Goal: Task Accomplishment & Management: Use online tool/utility

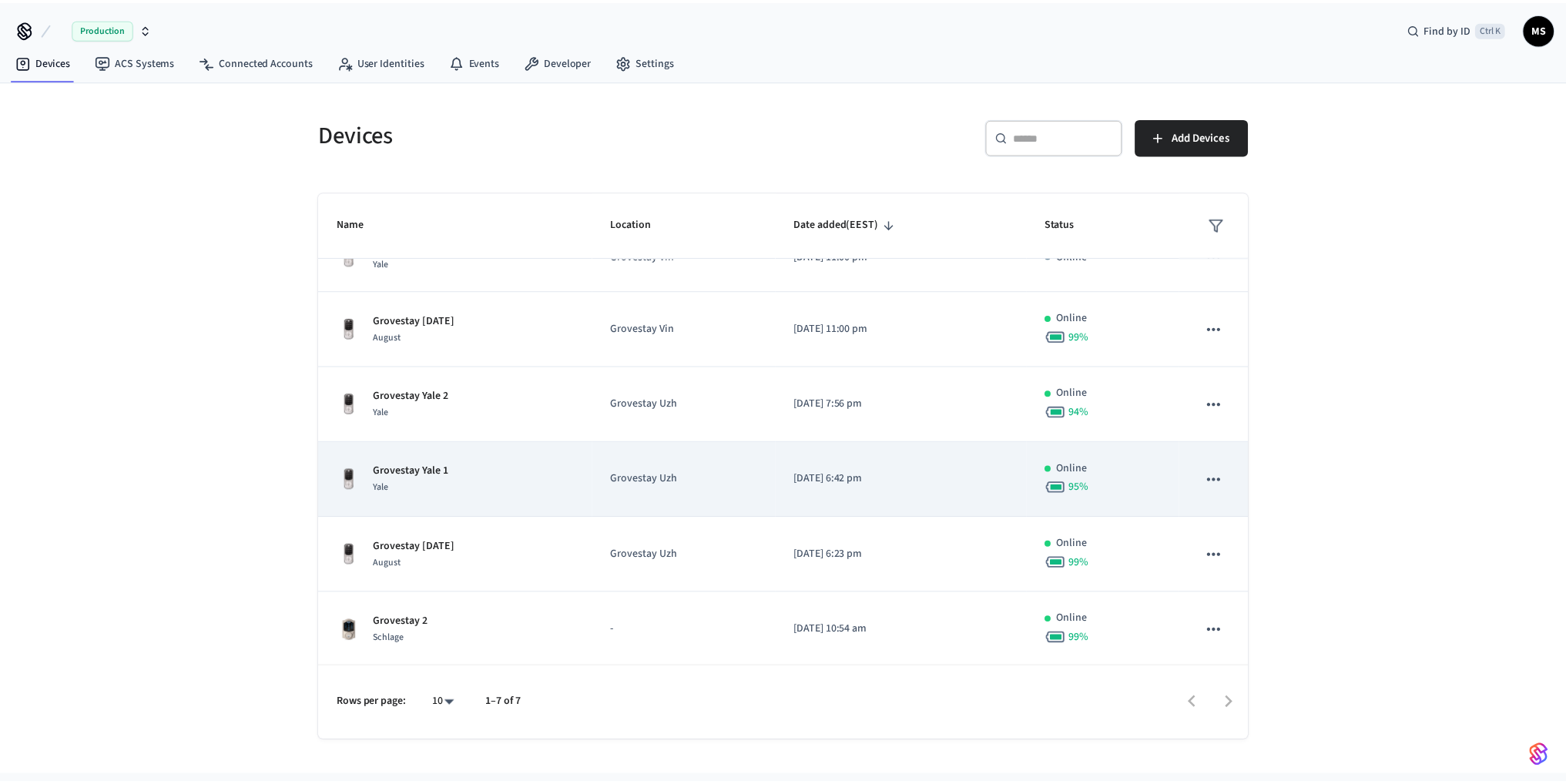
scroll to position [114, 0]
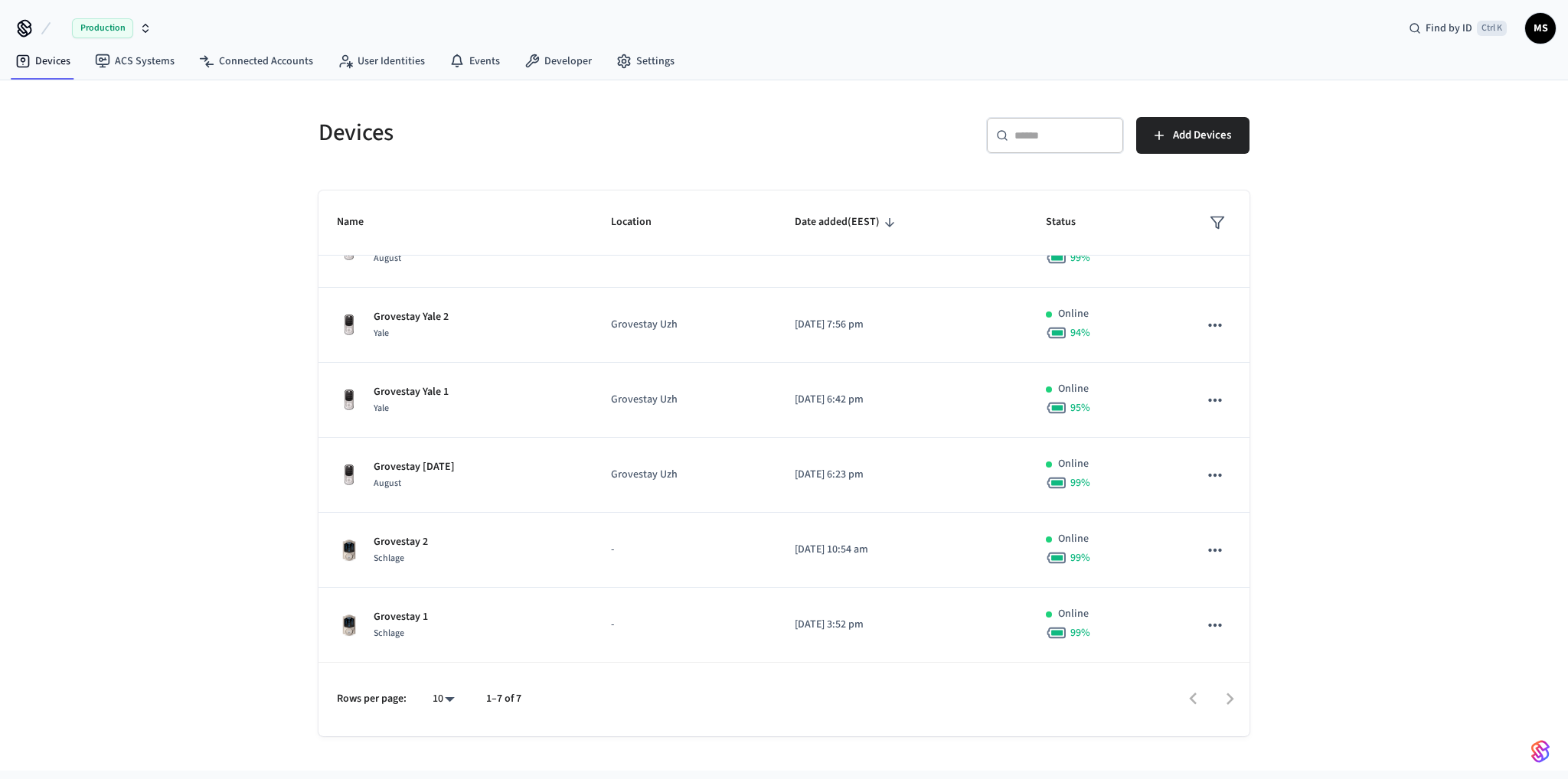
click at [554, 668] on div "Rows per page: 10 ** 1–7 of 7" at bounding box center [784, 699] width 931 height 74
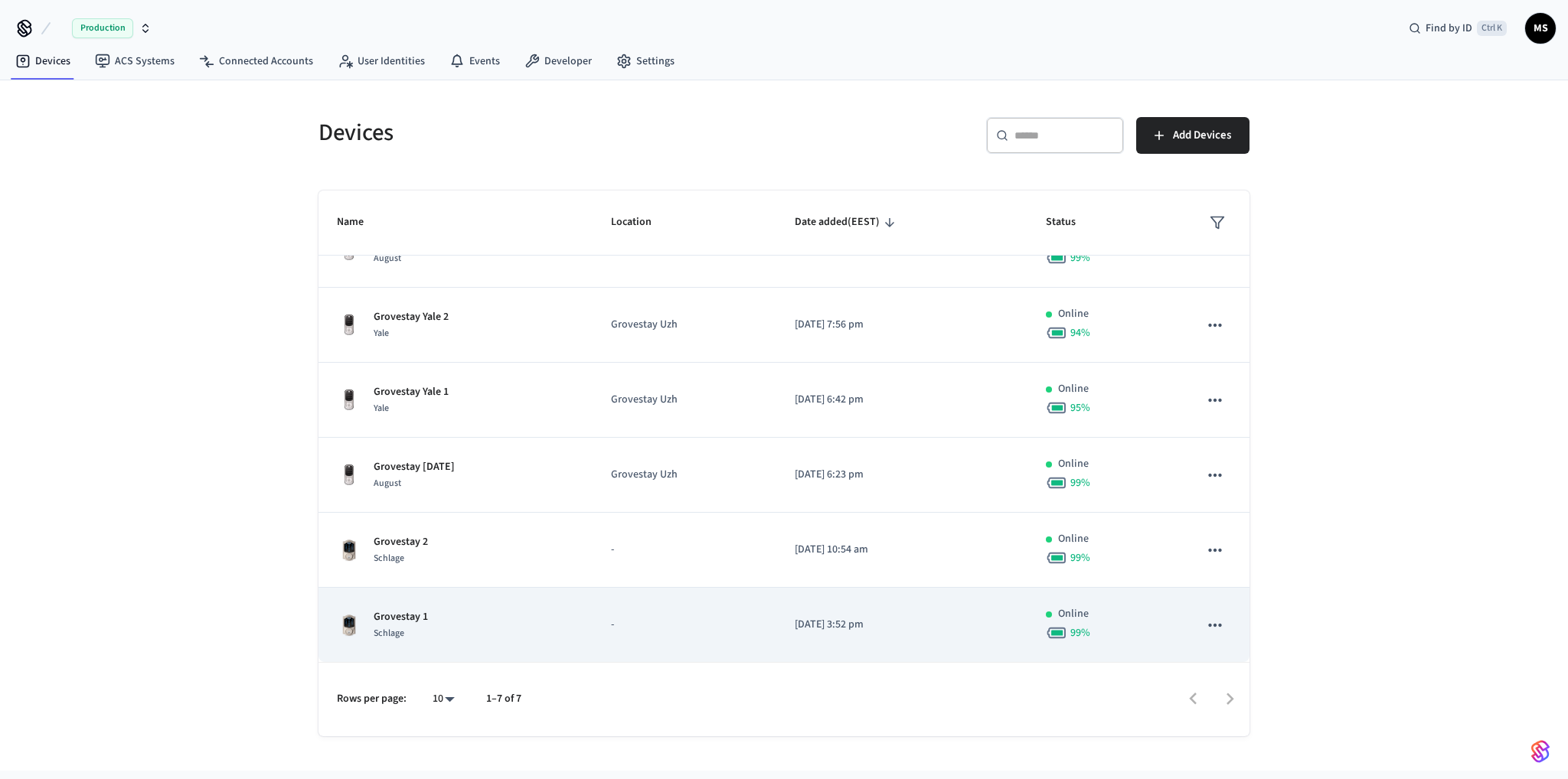
click at [581, 638] on td "Grovestay 1 Schlage" at bounding box center [455, 625] width 274 height 75
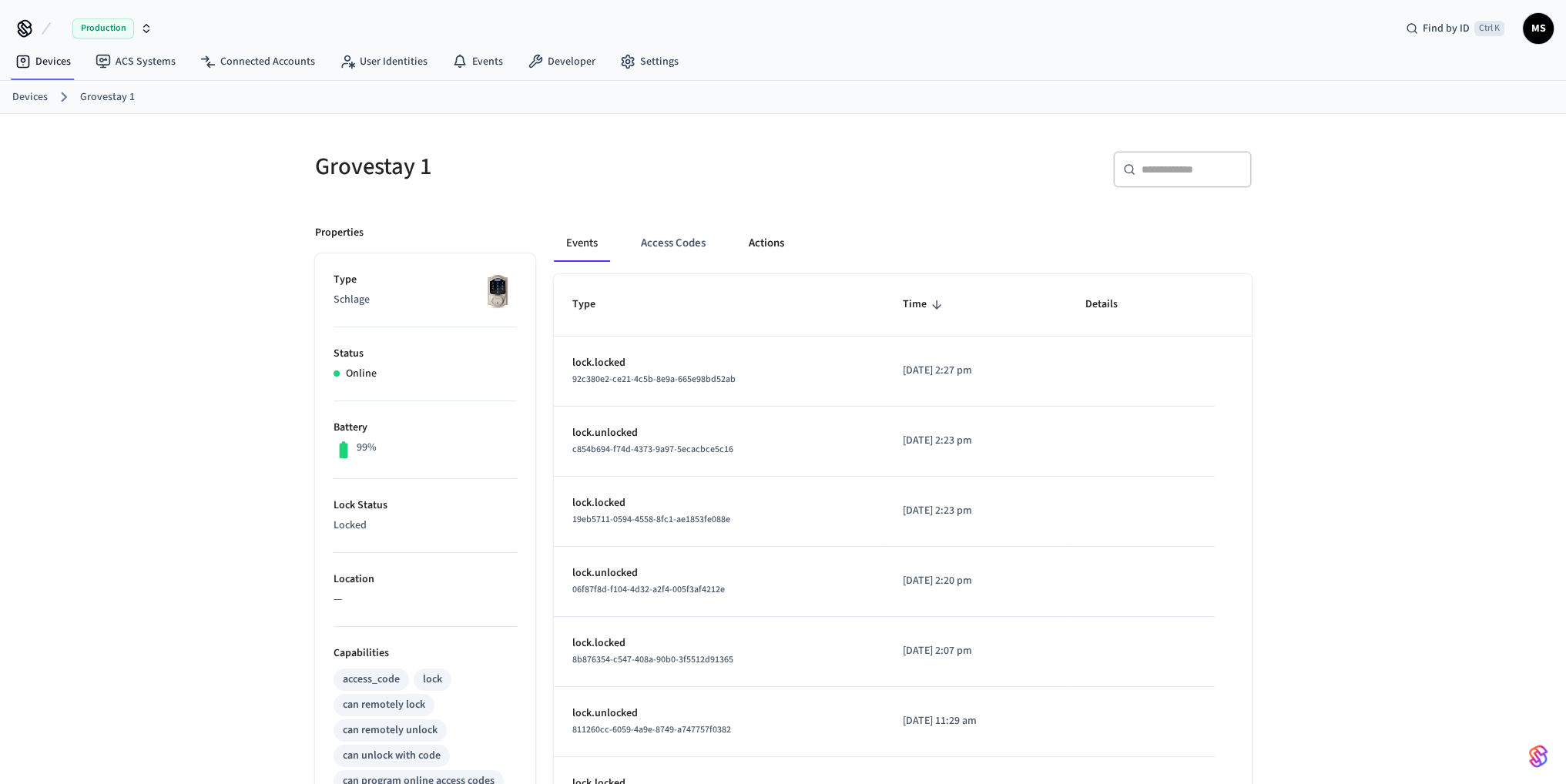
click at [793, 255] on button "Actions" at bounding box center [766, 243] width 60 height 37
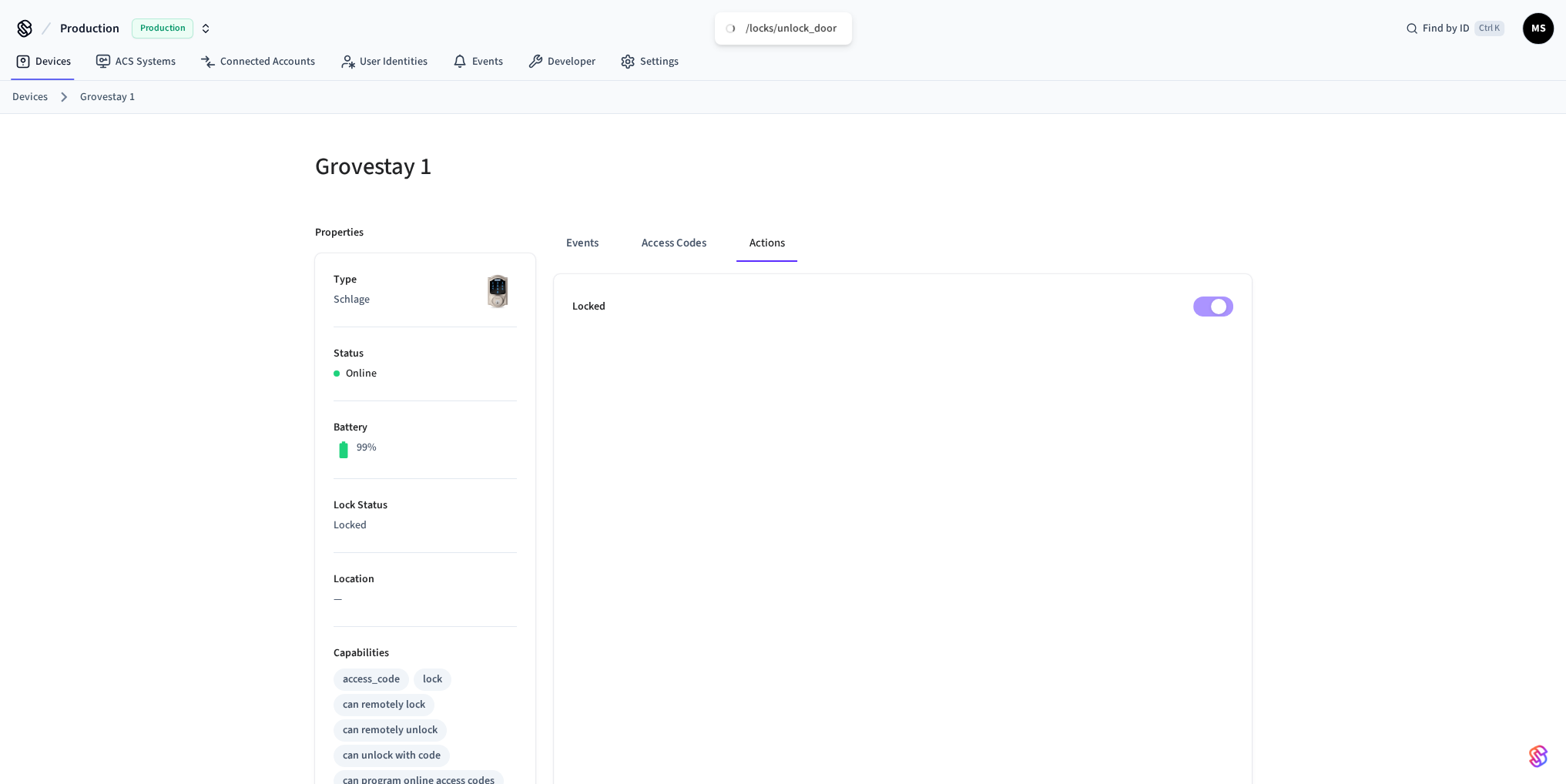
click at [782, 432] on ul "Locked" at bounding box center [902, 709] width 698 height 868
click at [59, 54] on link "Devices" at bounding box center [43, 61] width 80 height 28
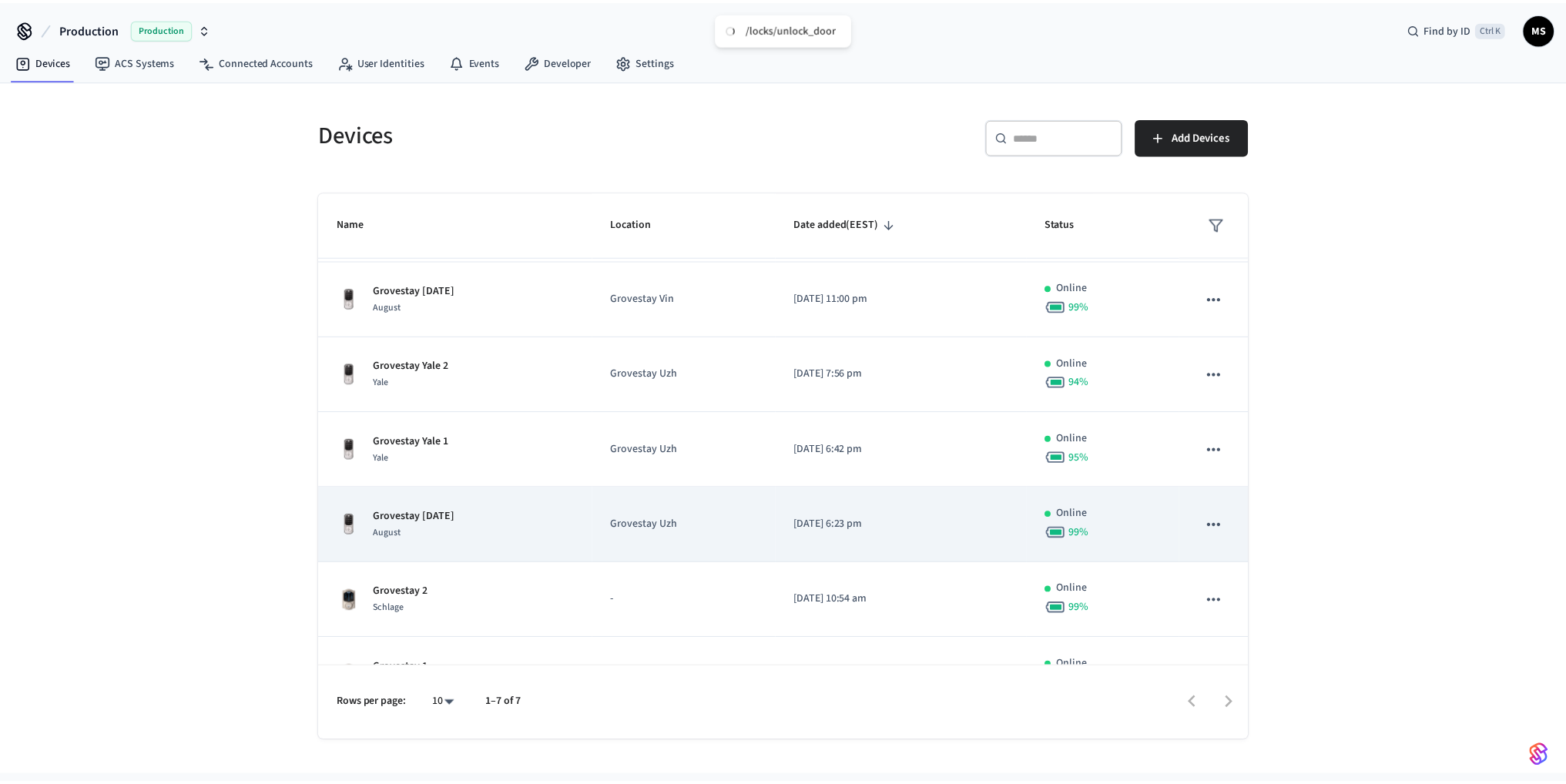
scroll to position [114, 0]
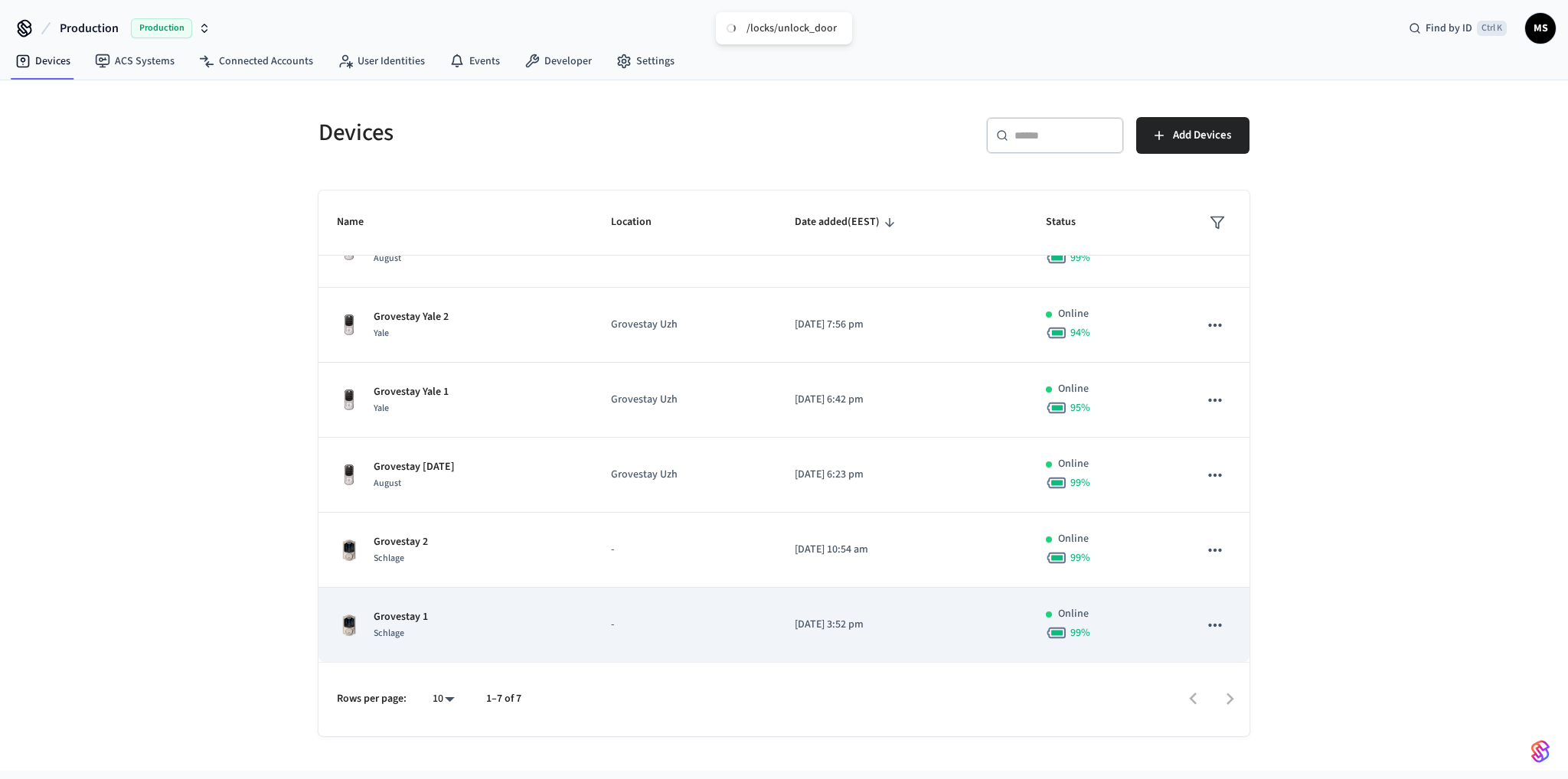
click at [565, 622] on div "Grovestay 1 Schlage" at bounding box center [455, 625] width 237 height 32
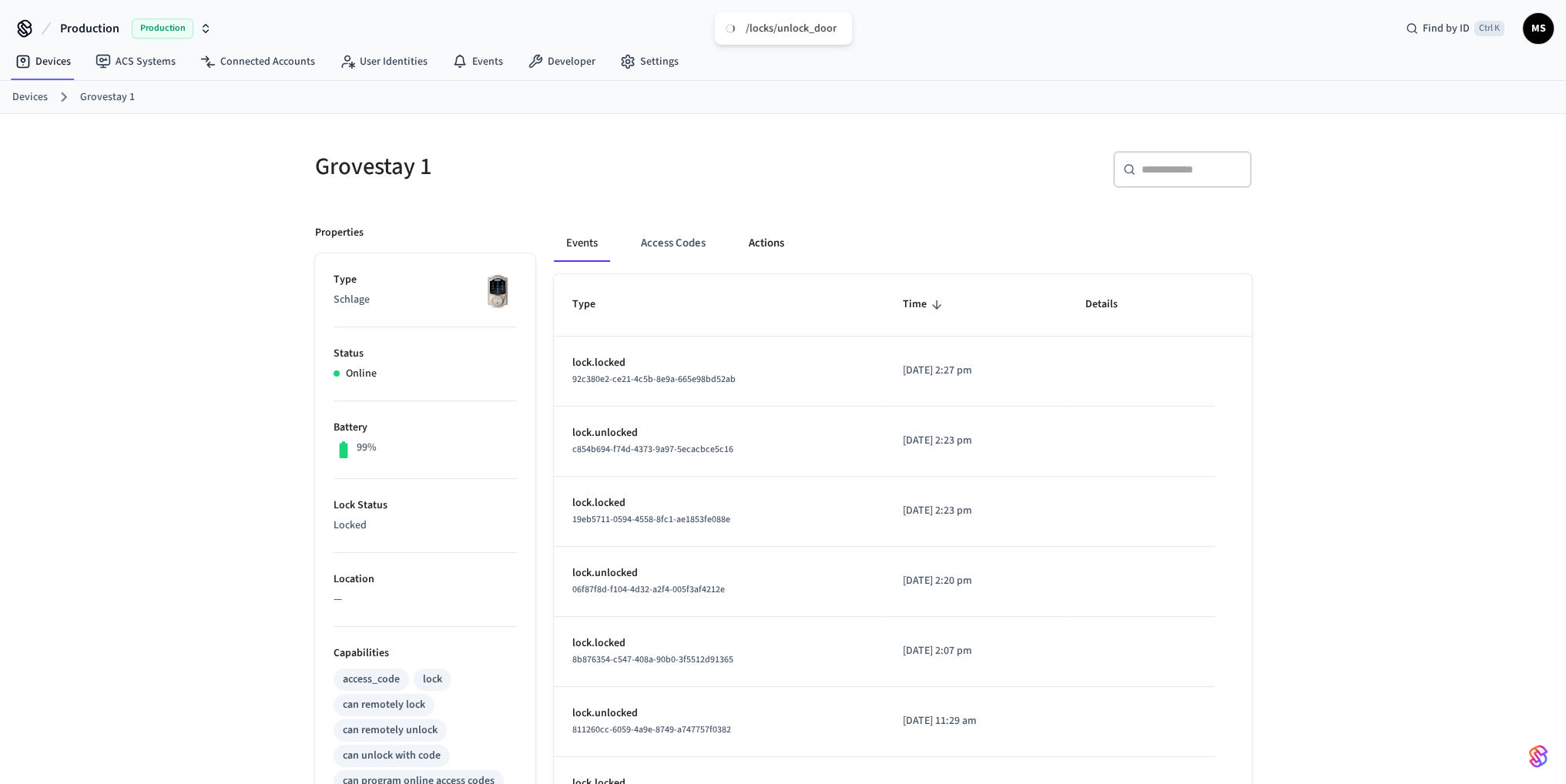
click at [776, 241] on button "Actions" at bounding box center [766, 243] width 60 height 37
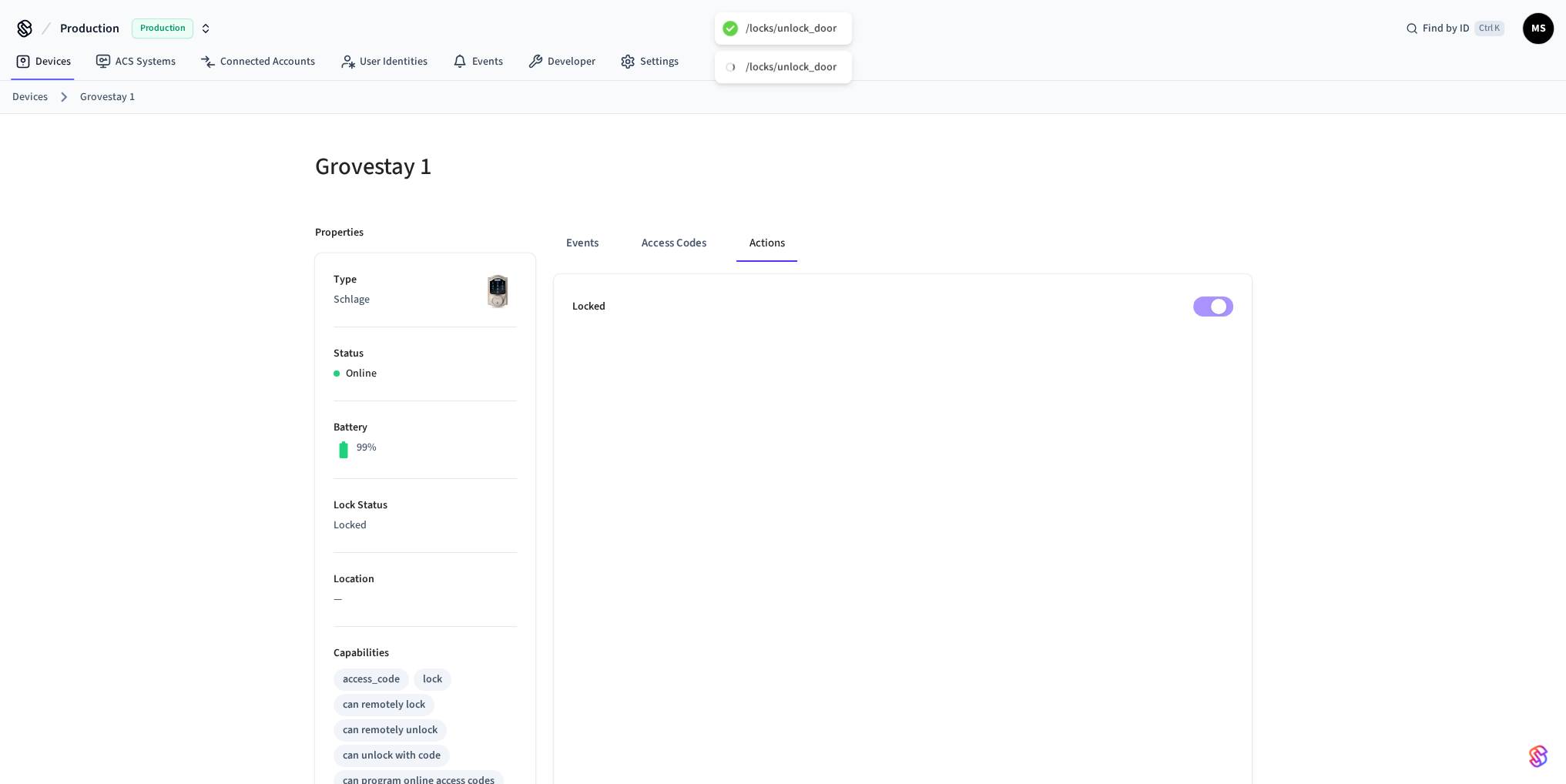
click at [740, 33] on div "/locks/unlock_door" at bounding box center [783, 29] width 137 height 33
click at [741, 33] on div "/locks/unlock_door" at bounding box center [783, 29] width 137 height 33
click at [784, 67] on div "/locks/unlock_door" at bounding box center [791, 67] width 91 height 14
drag, startPoint x: 832, startPoint y: 83, endPoint x: 827, endPoint y: 130, distance: 47.3
click at [832, 84] on div "/locks/unlock_door /locks/unlock_door Production Production Find by ID Ctrl K M…" at bounding box center [783, 571] width 1566 height 1143
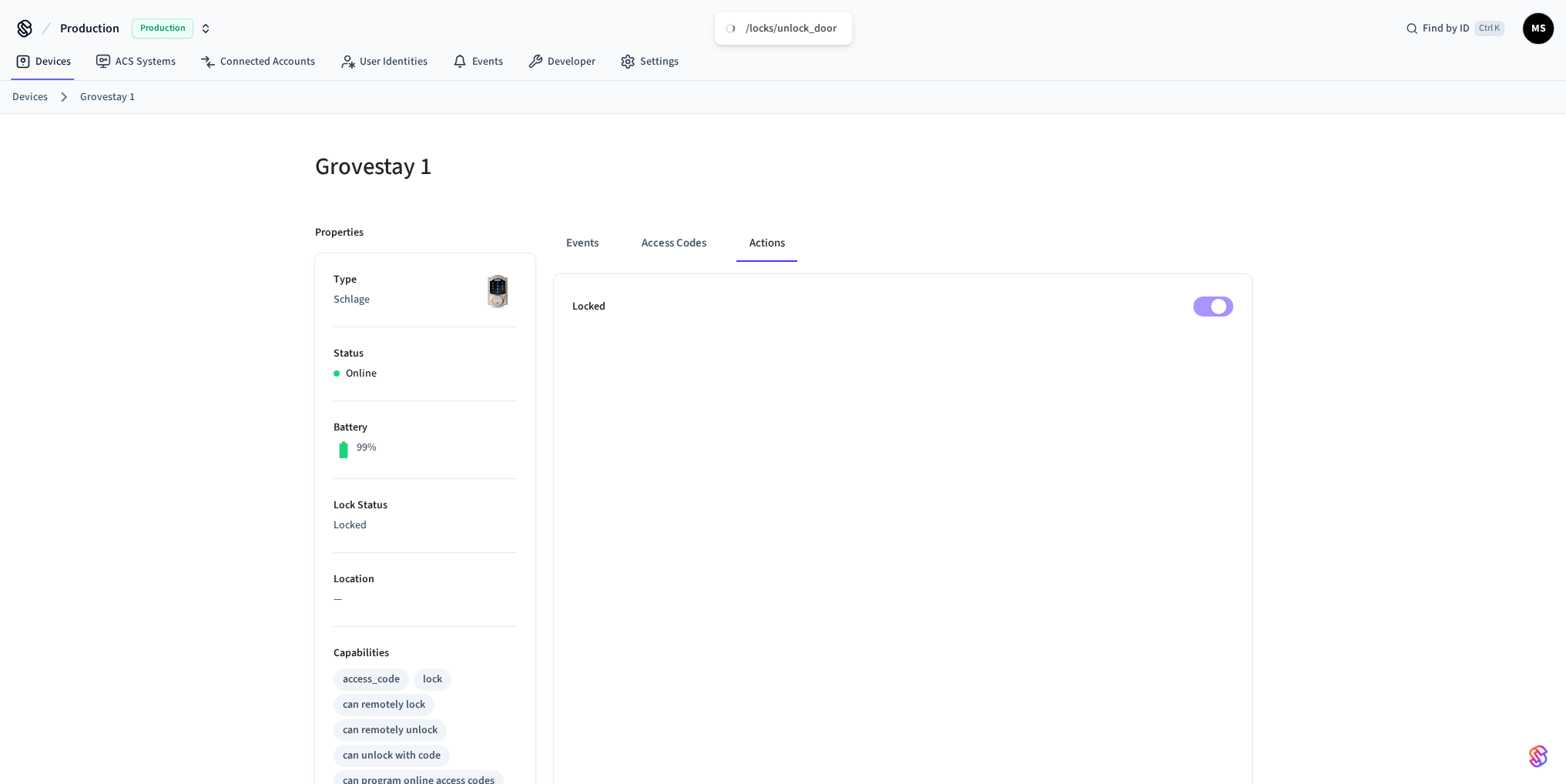
click at [820, 250] on div "Events Access Codes Actions" at bounding box center [902, 243] width 698 height 37
click at [686, 254] on button "Access Codes" at bounding box center [674, 243] width 89 height 37
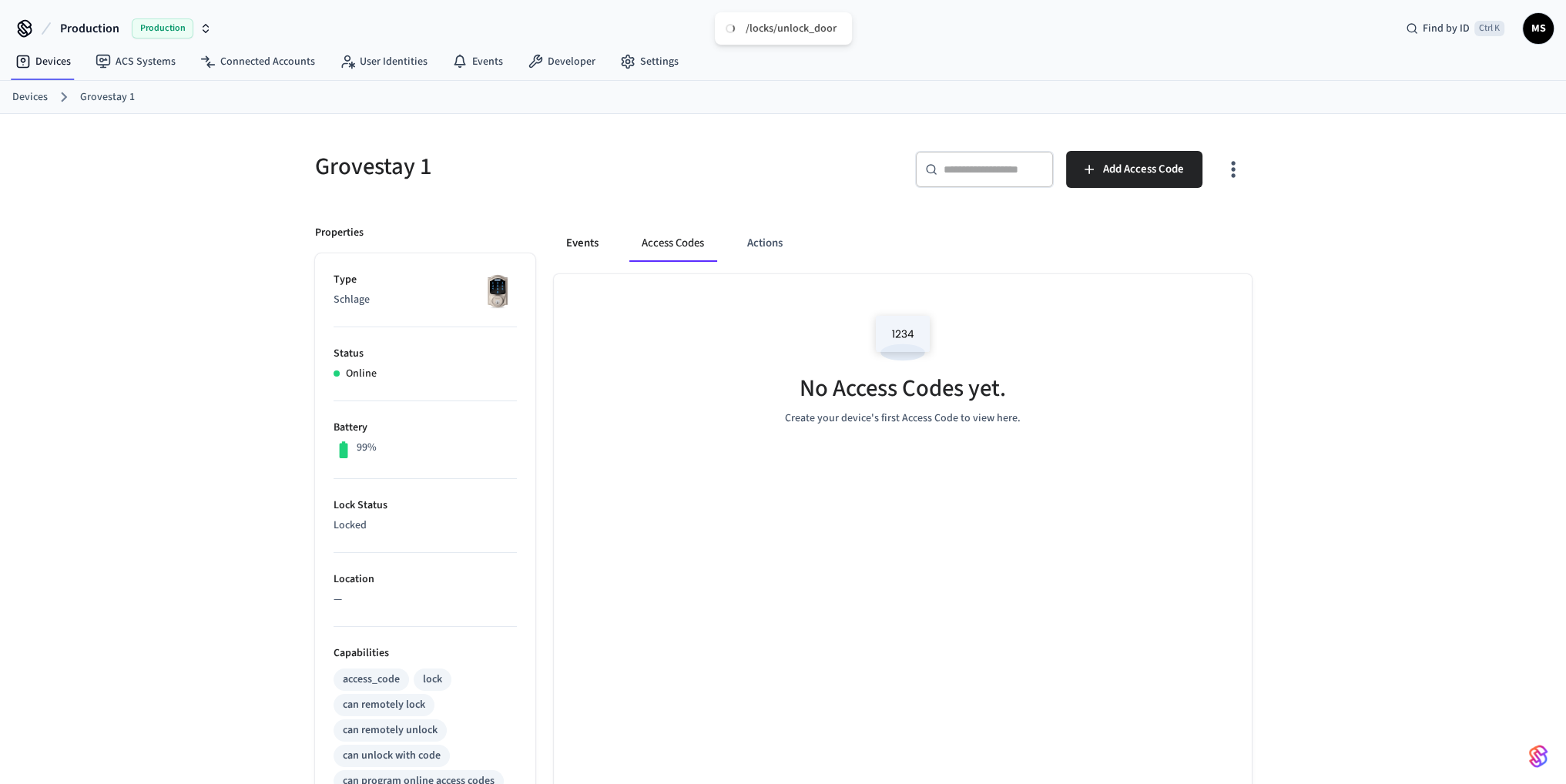
click at [597, 248] on button "Events" at bounding box center [582, 243] width 57 height 37
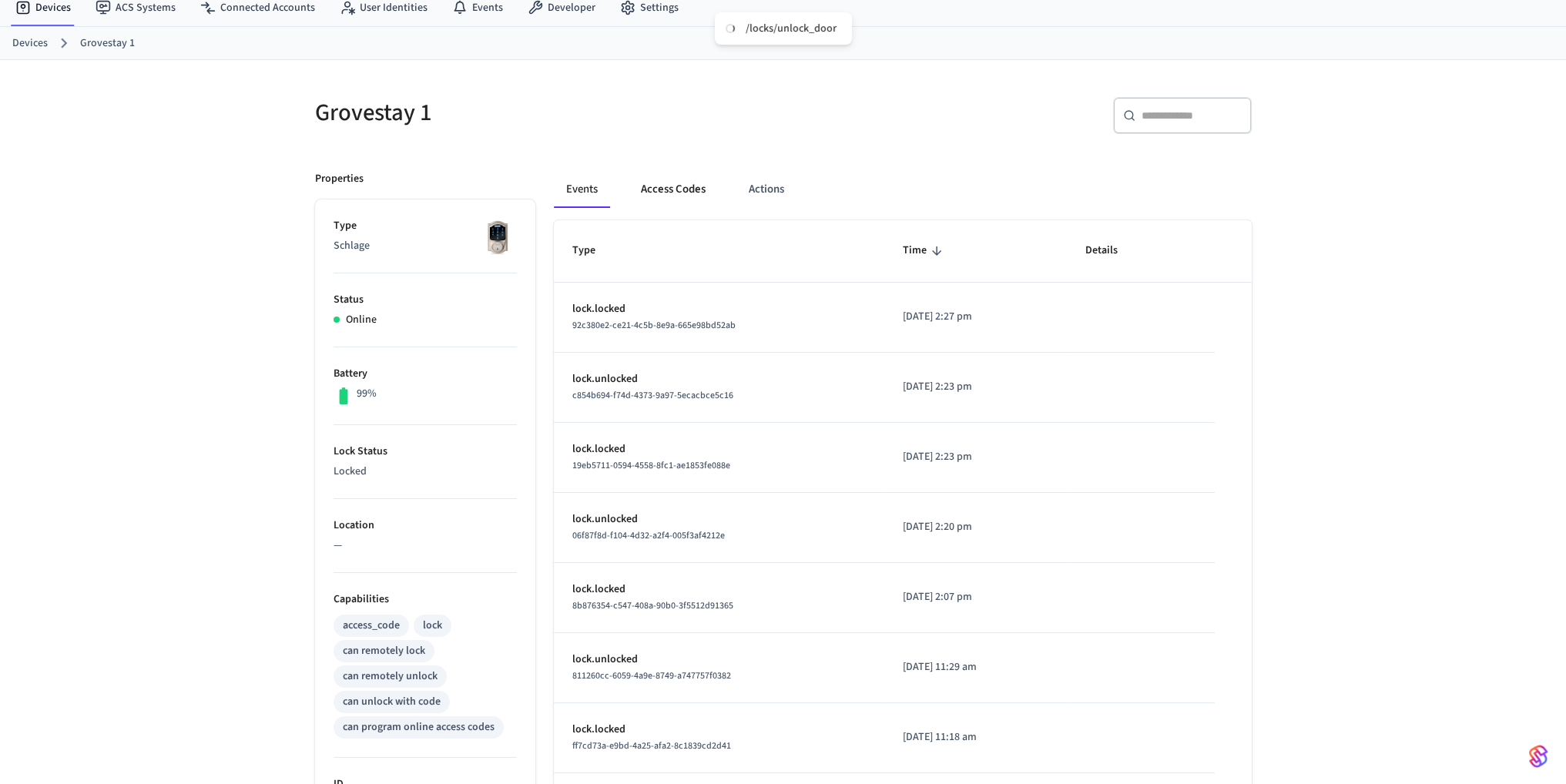
scroll to position [154, 0]
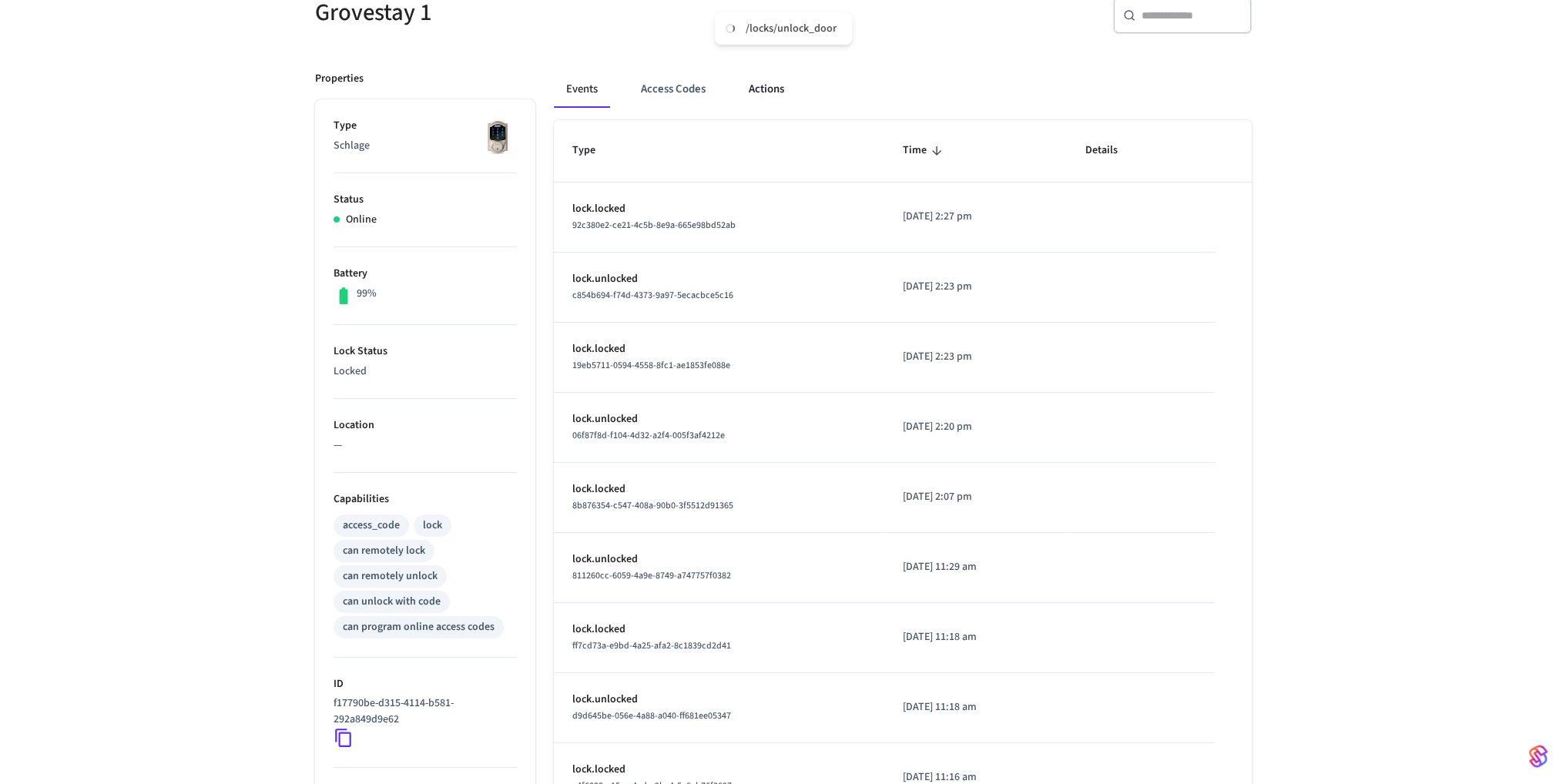
click at [750, 80] on button "Actions" at bounding box center [766, 89] width 60 height 37
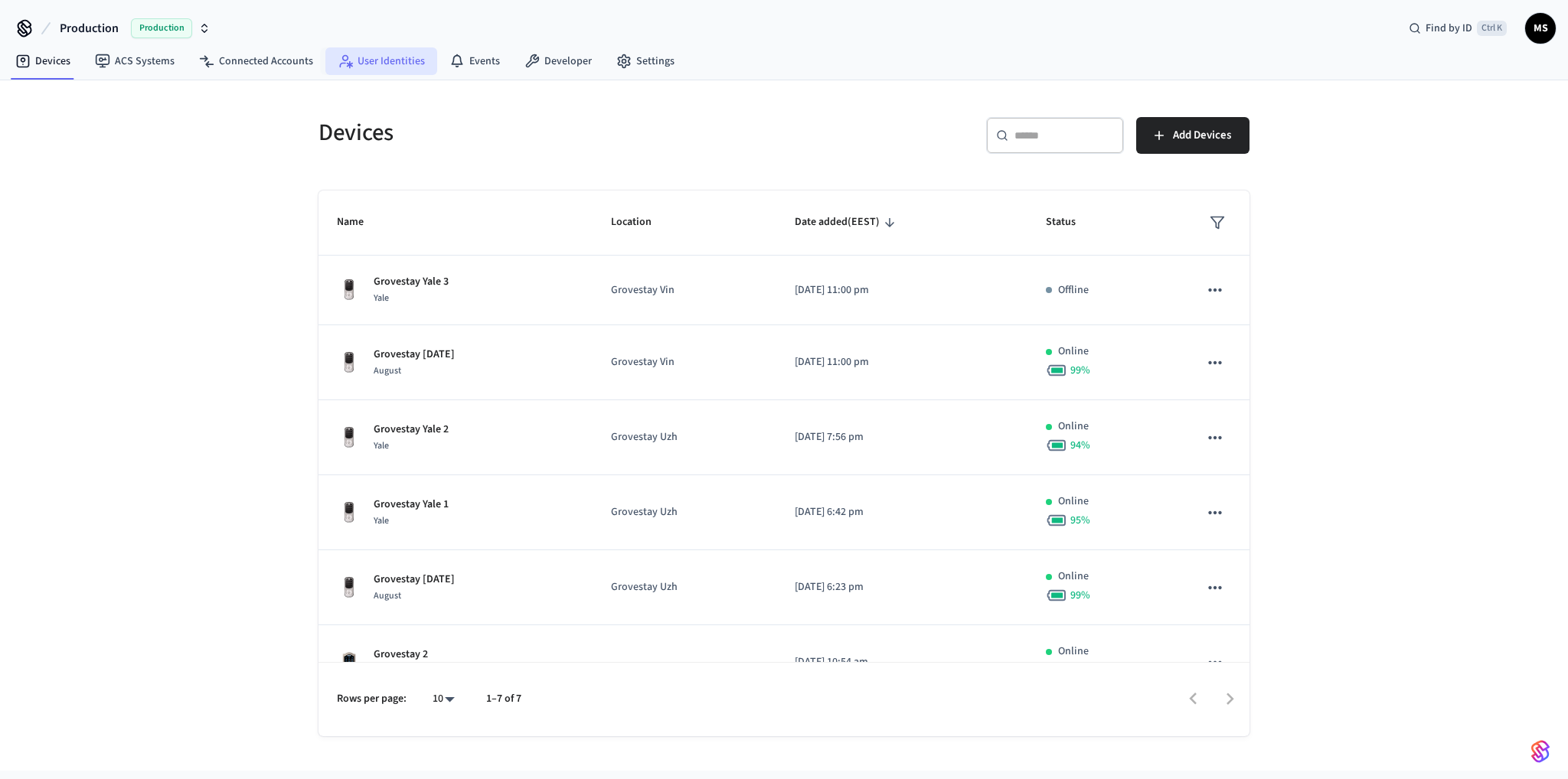
click at [380, 48] on link "User Identities" at bounding box center [381, 61] width 112 height 28
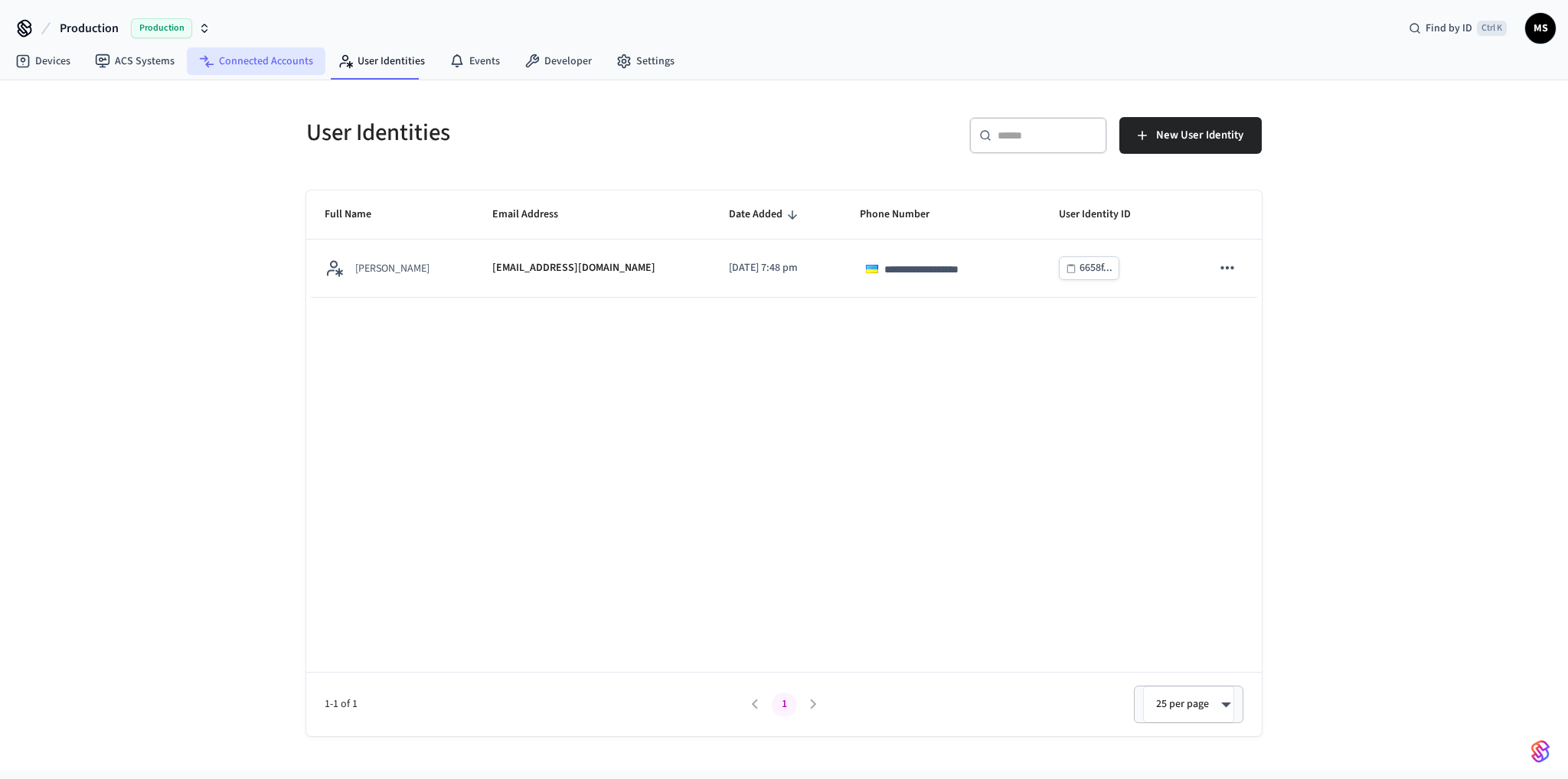
click at [294, 57] on link "Connected Accounts" at bounding box center [256, 61] width 138 height 28
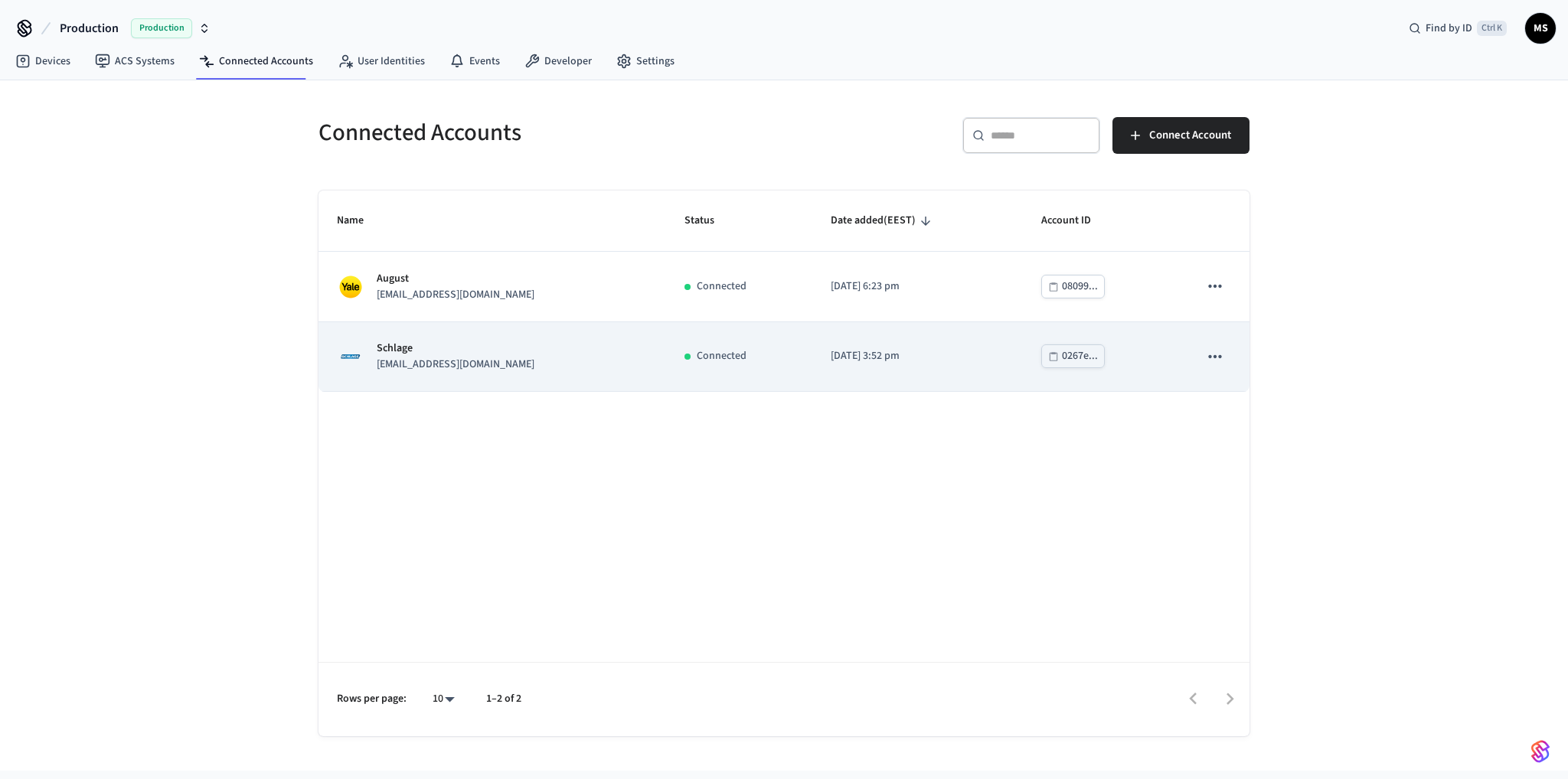
click at [686, 344] on td "Connected" at bounding box center [739, 357] width 146 height 70
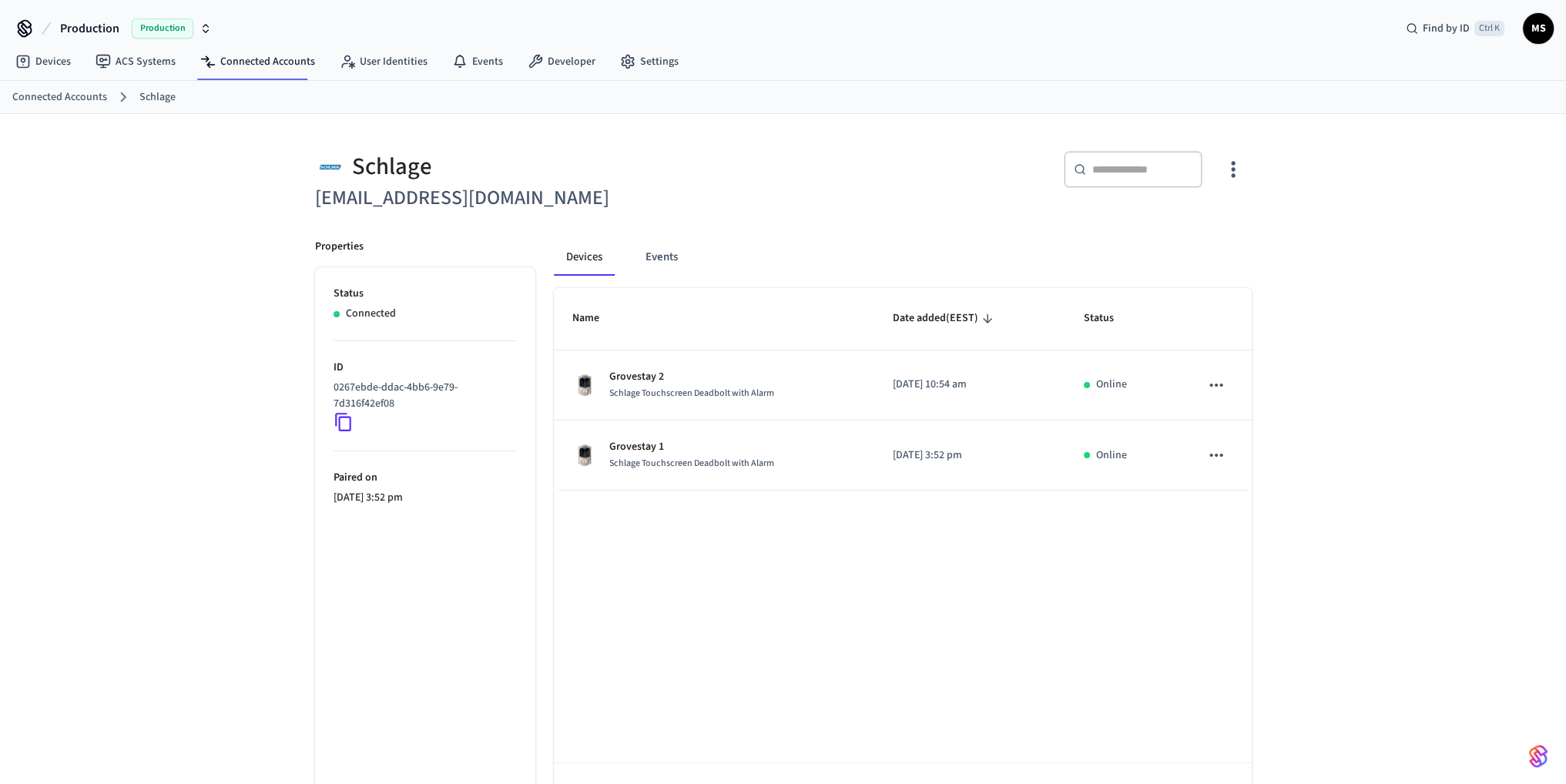
click at [1224, 177] on icon "button" at bounding box center [1233, 169] width 24 height 24
click at [1201, 224] on span "Sync Account" at bounding box center [1189, 232] width 62 height 16
click at [54, 54] on div at bounding box center [789, 392] width 1578 height 784
click at [52, 61] on link "Devices" at bounding box center [43, 61] width 80 height 28
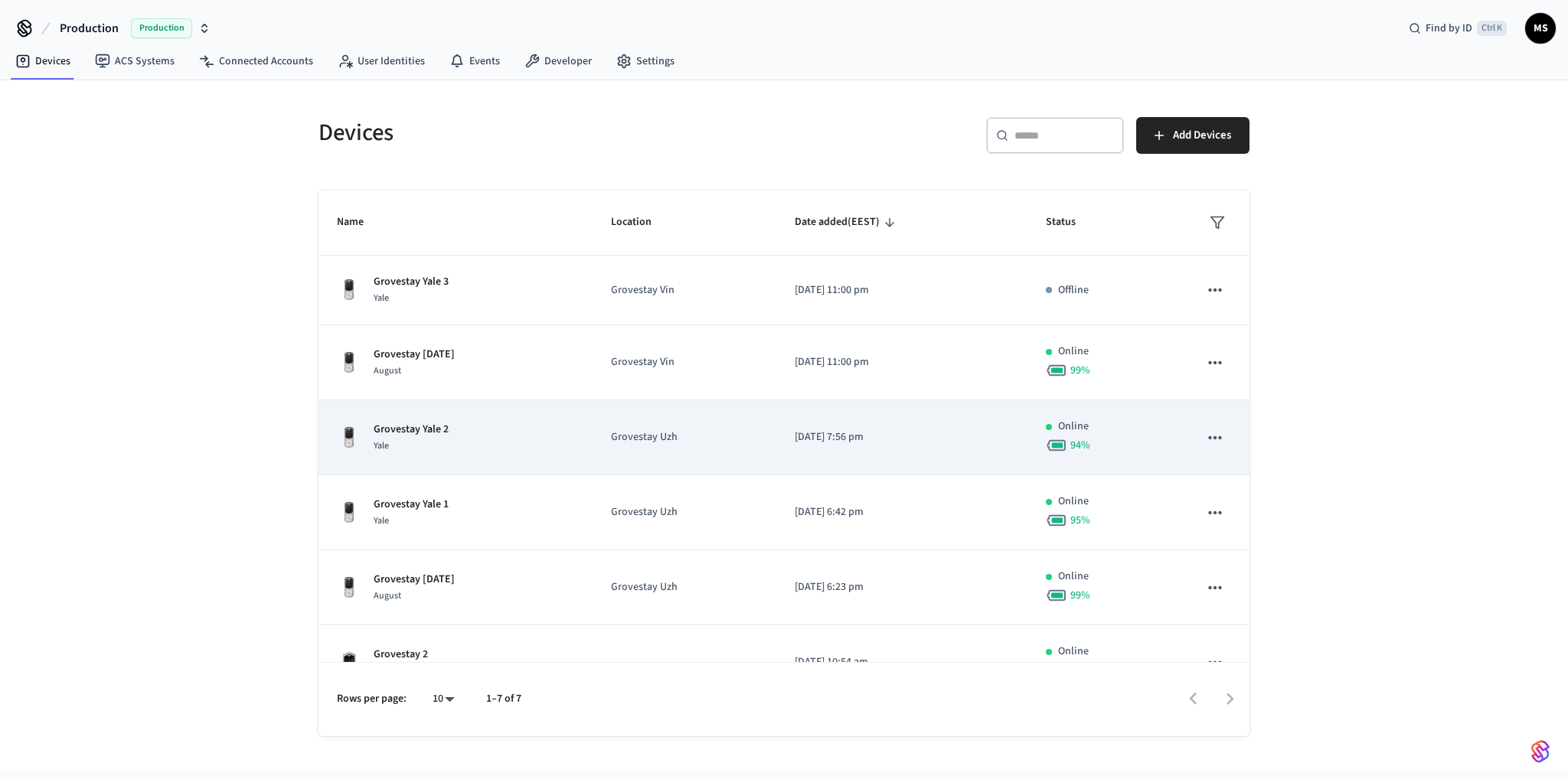
scroll to position [113, 0]
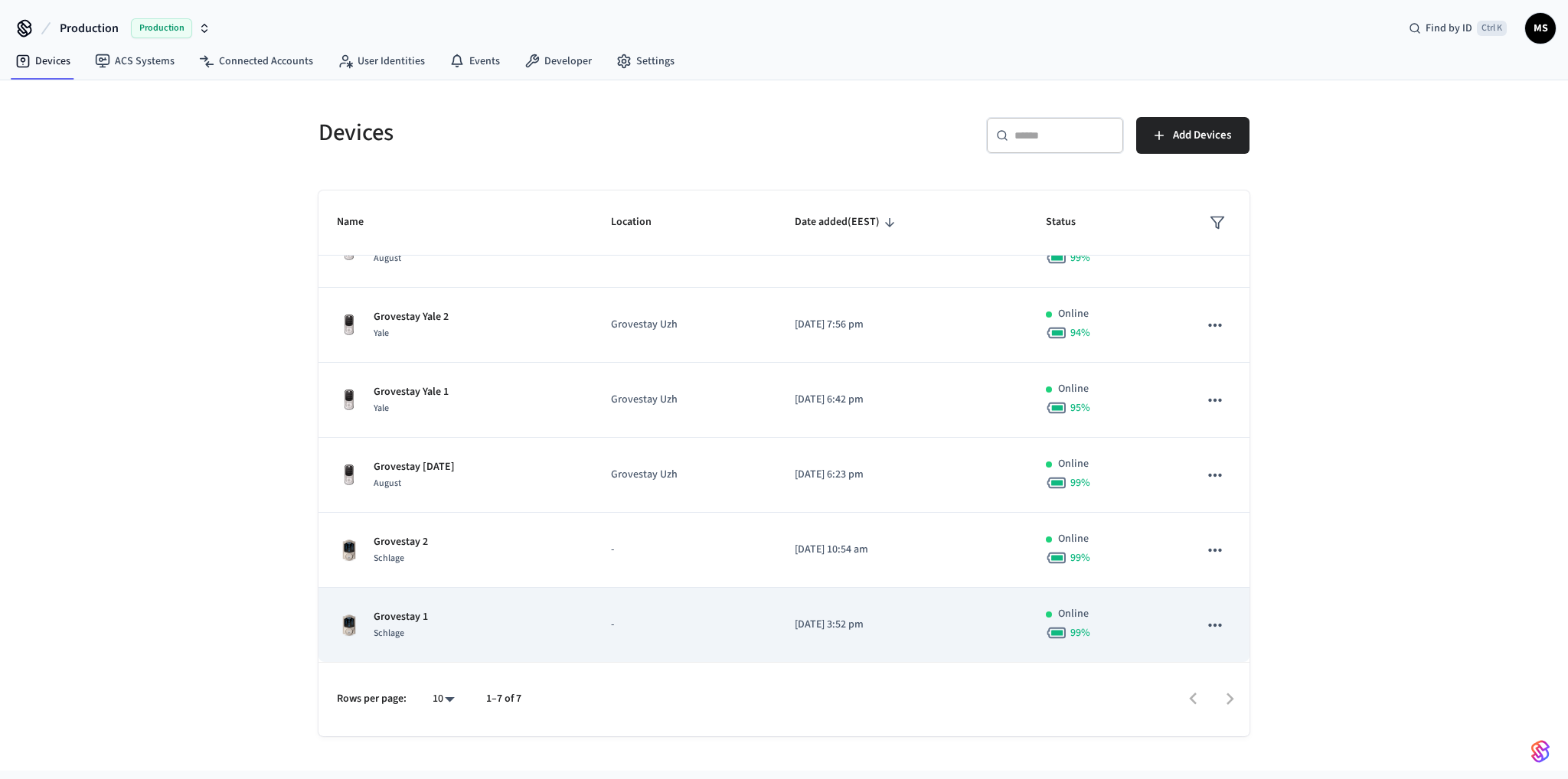
click at [727, 621] on p "-" at bounding box center [683, 624] width 146 height 16
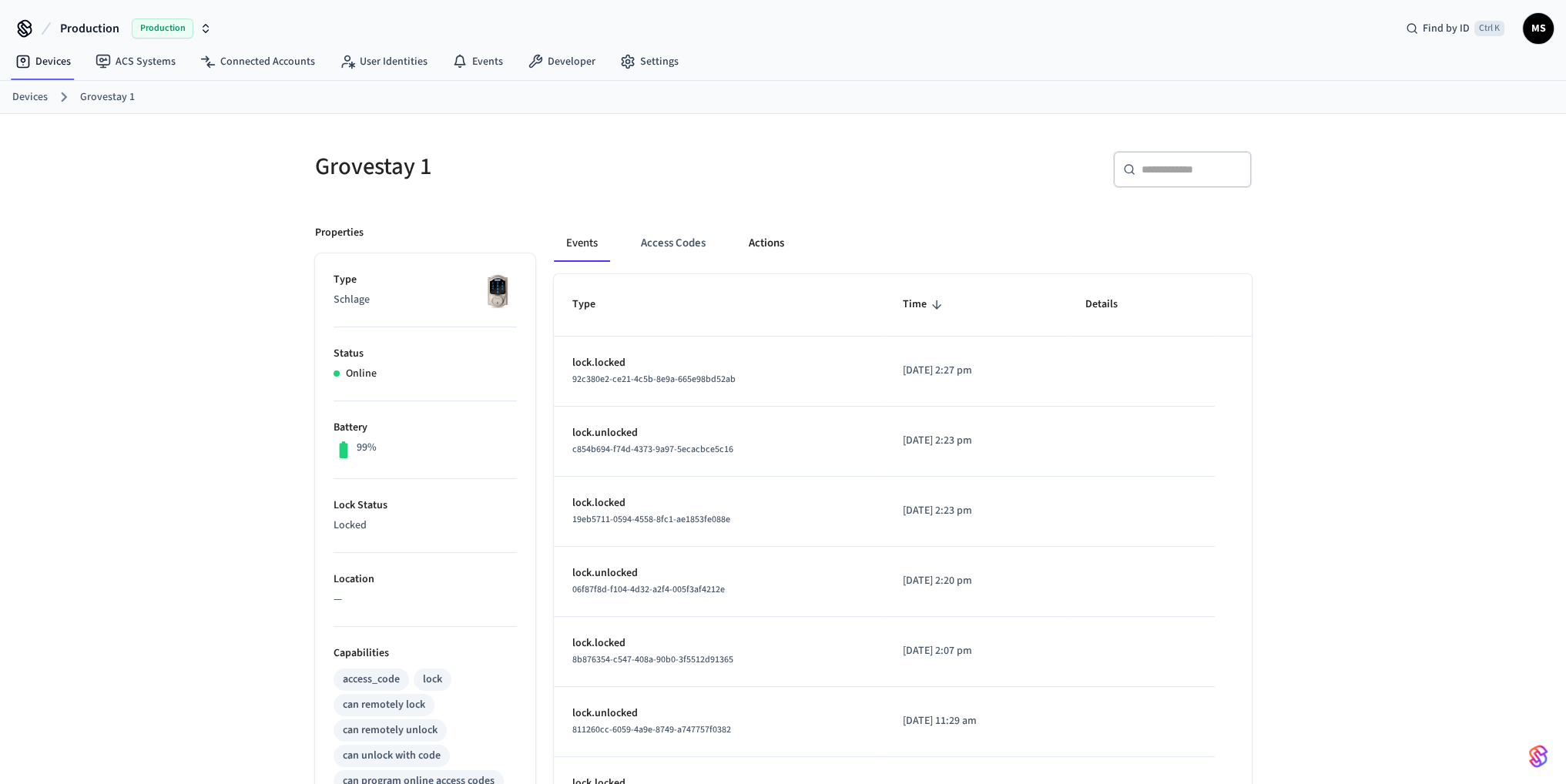
click at [769, 244] on button "Actions" at bounding box center [766, 243] width 60 height 37
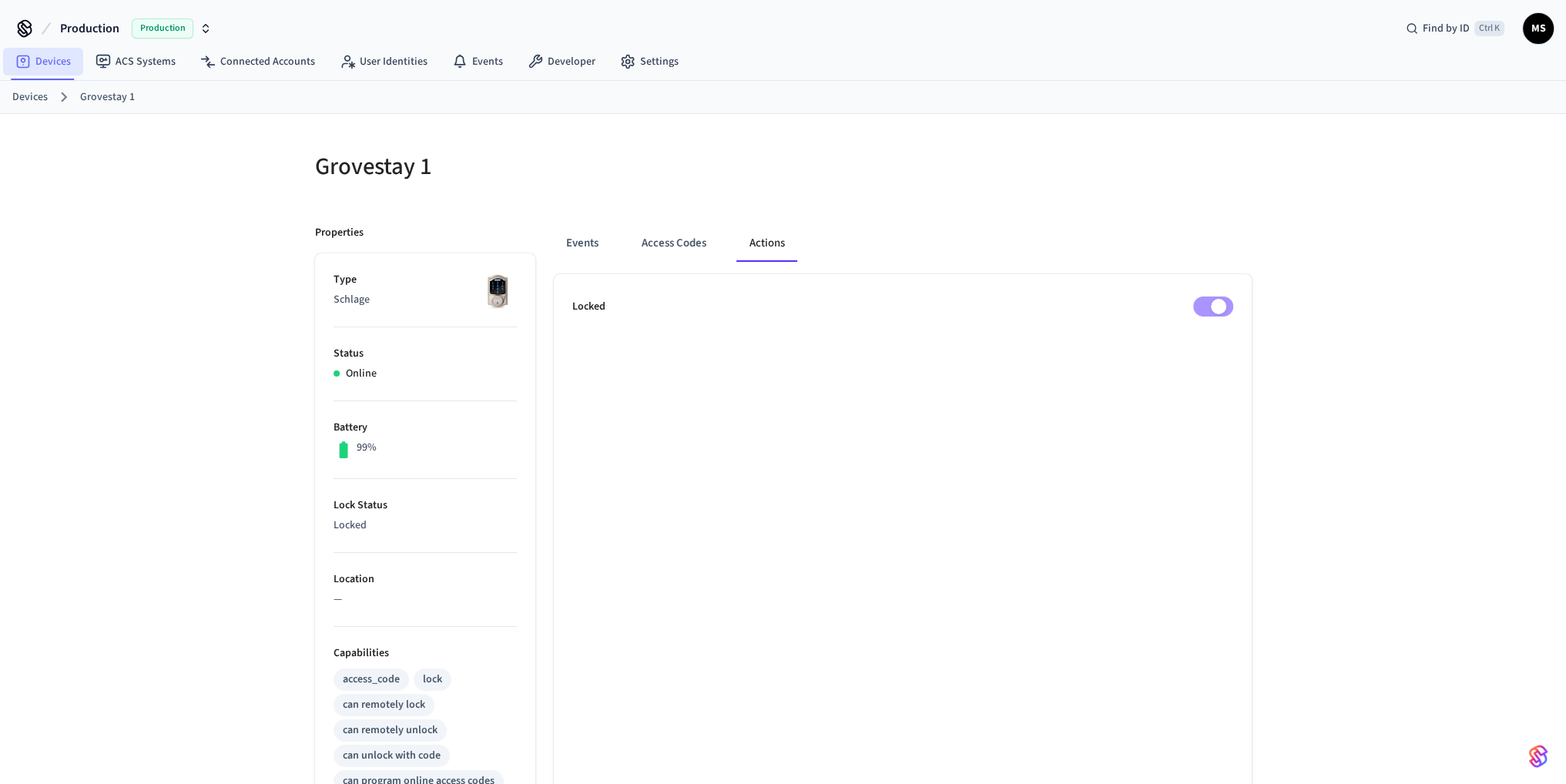
click at [19, 61] on icon at bounding box center [23, 61] width 16 height 16
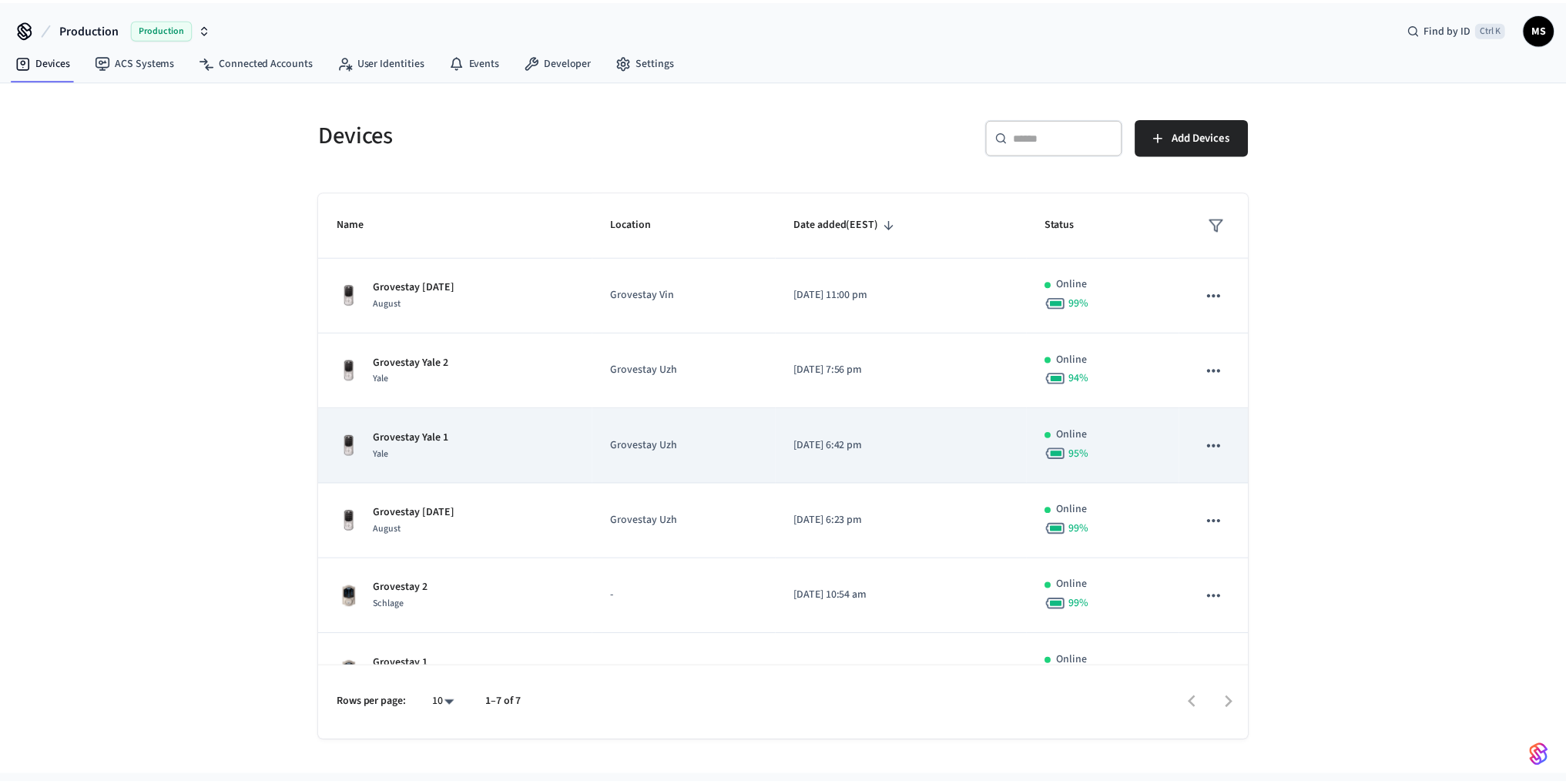
scroll to position [114, 0]
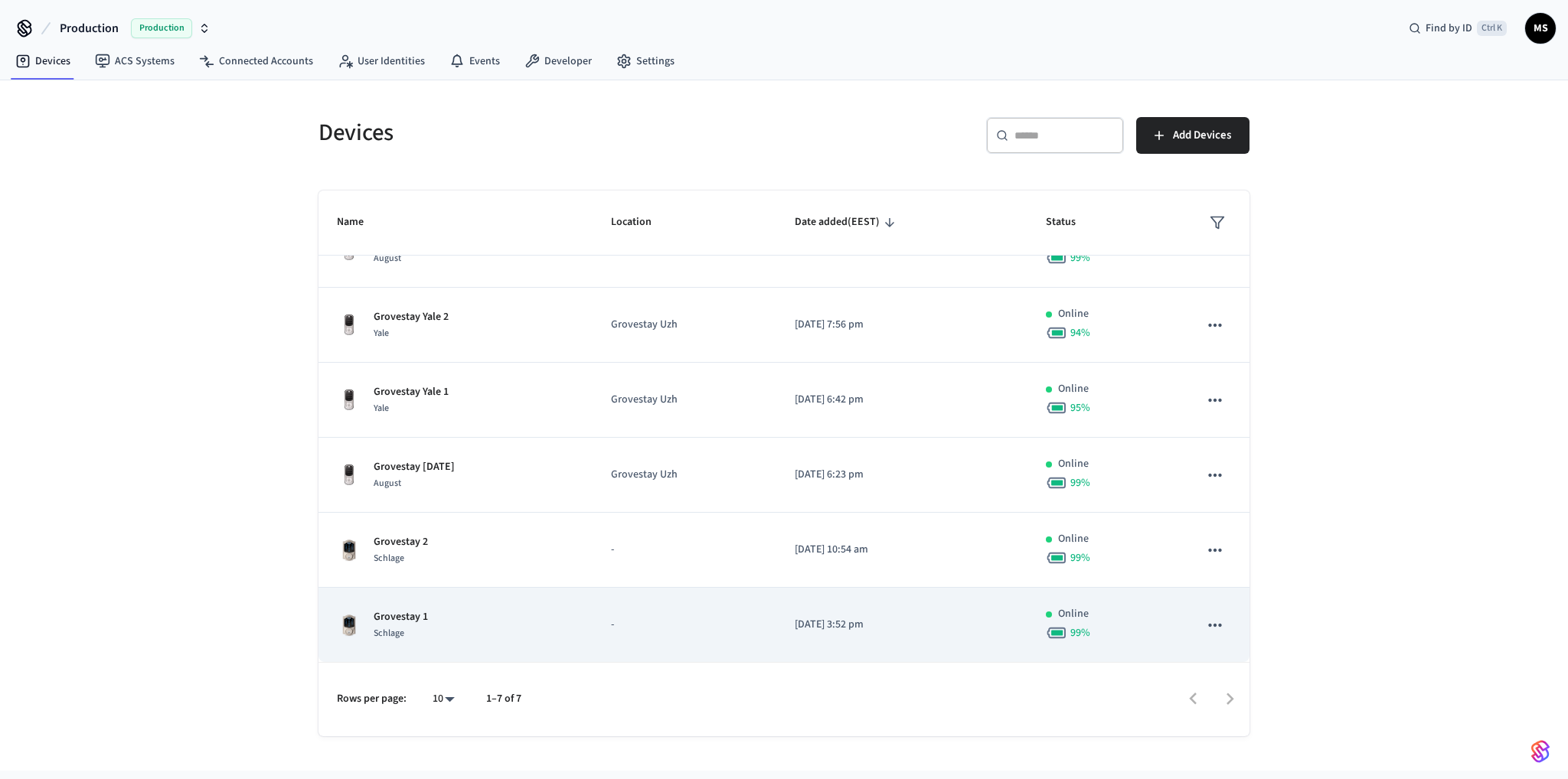
click at [614, 627] on td "-" at bounding box center [684, 625] width 183 height 75
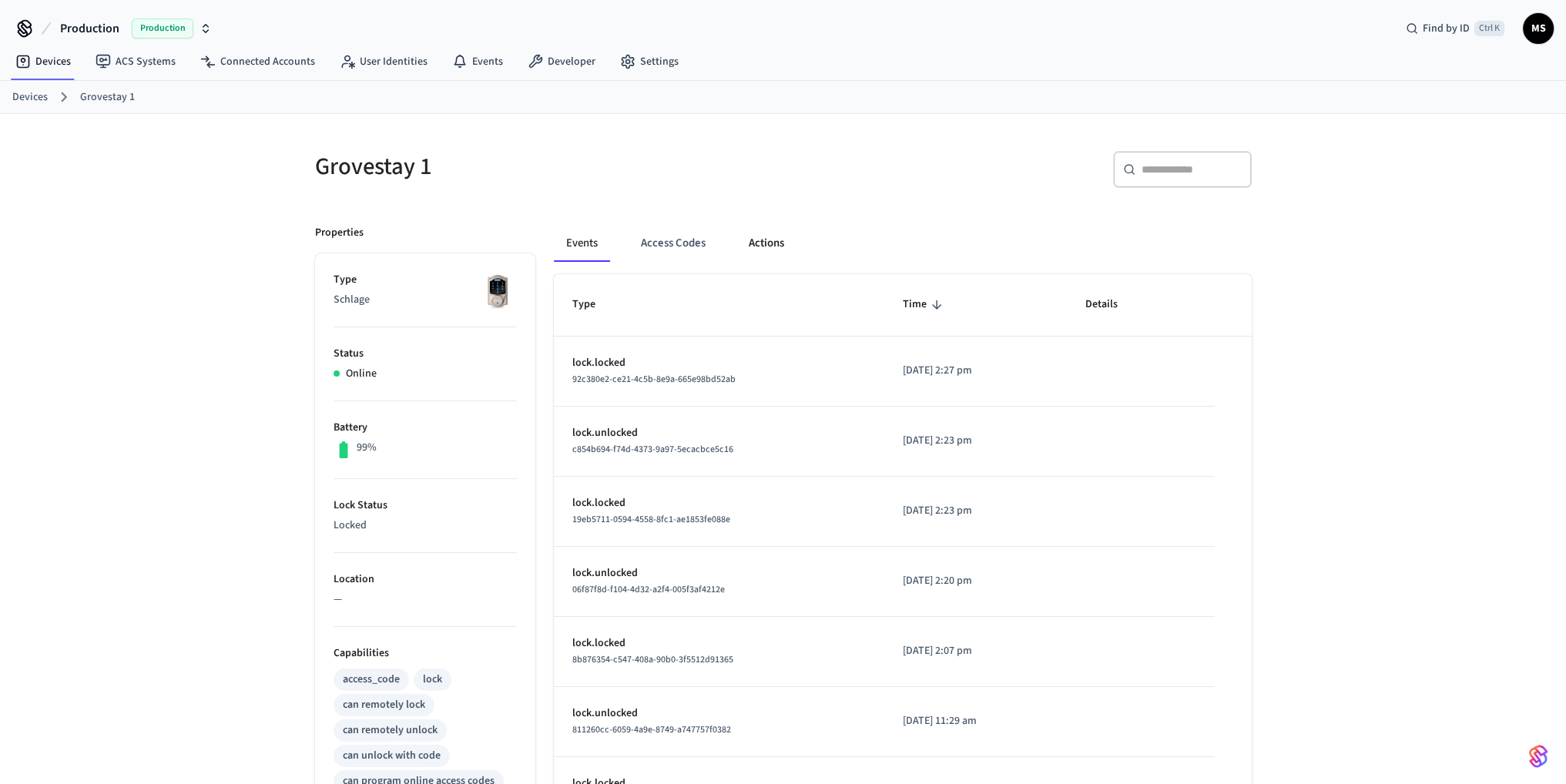
click at [772, 228] on button "Actions" at bounding box center [766, 243] width 60 height 37
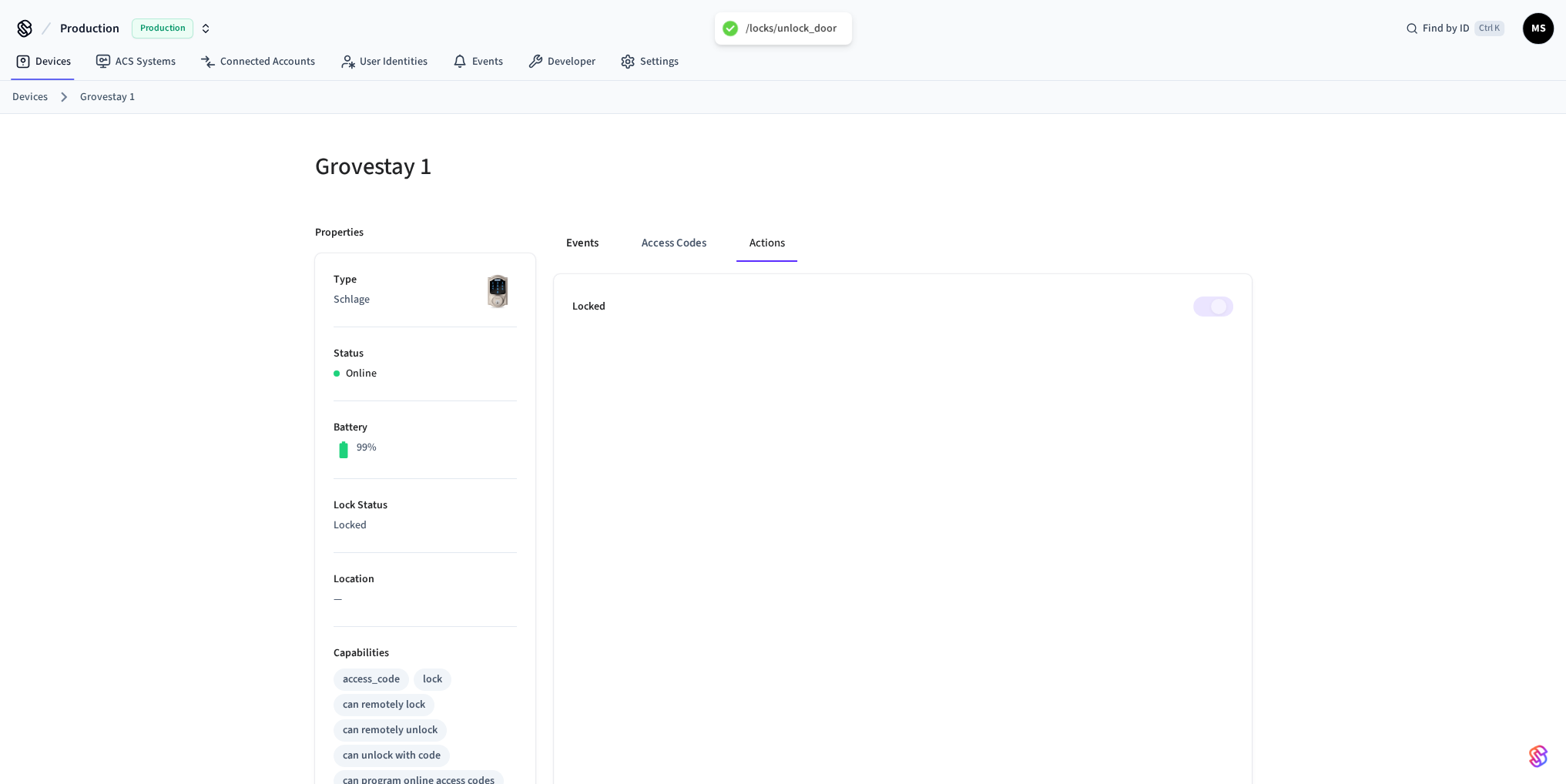
click at [593, 238] on button "Events" at bounding box center [582, 243] width 57 height 37
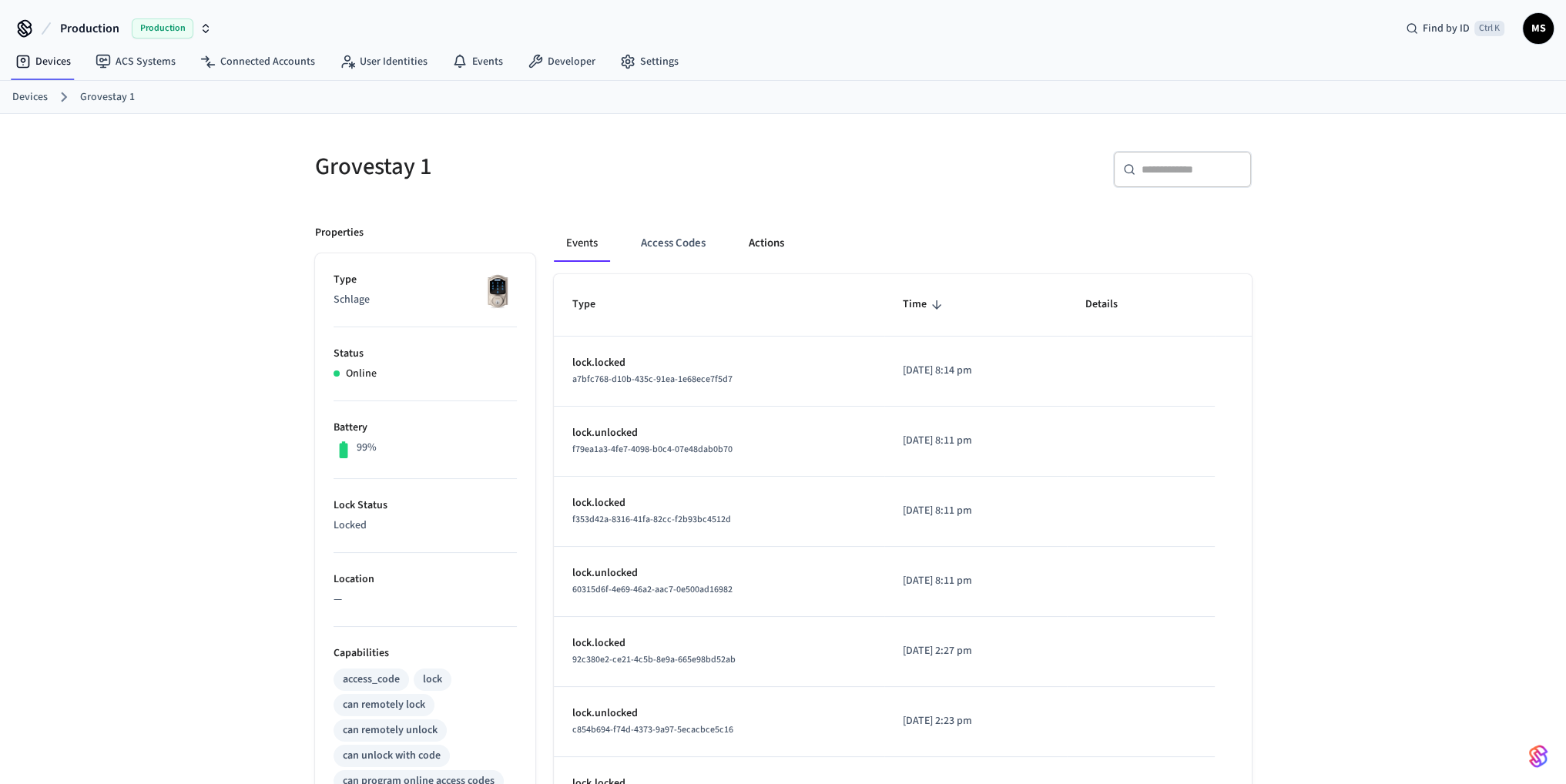
click at [761, 239] on button "Actions" at bounding box center [766, 243] width 60 height 37
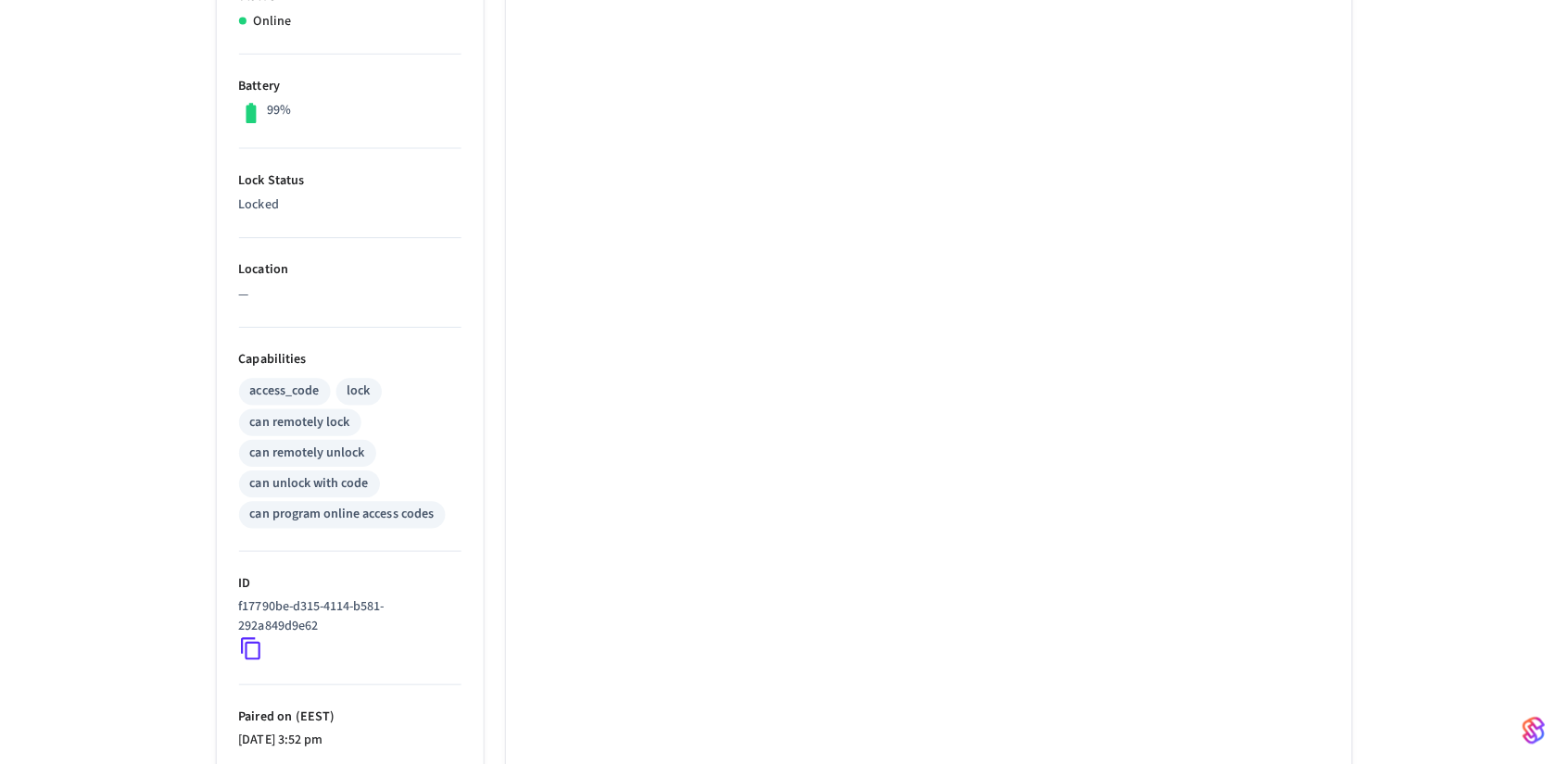
scroll to position [429, 0]
